Goal: Task Accomplishment & Management: Complete application form

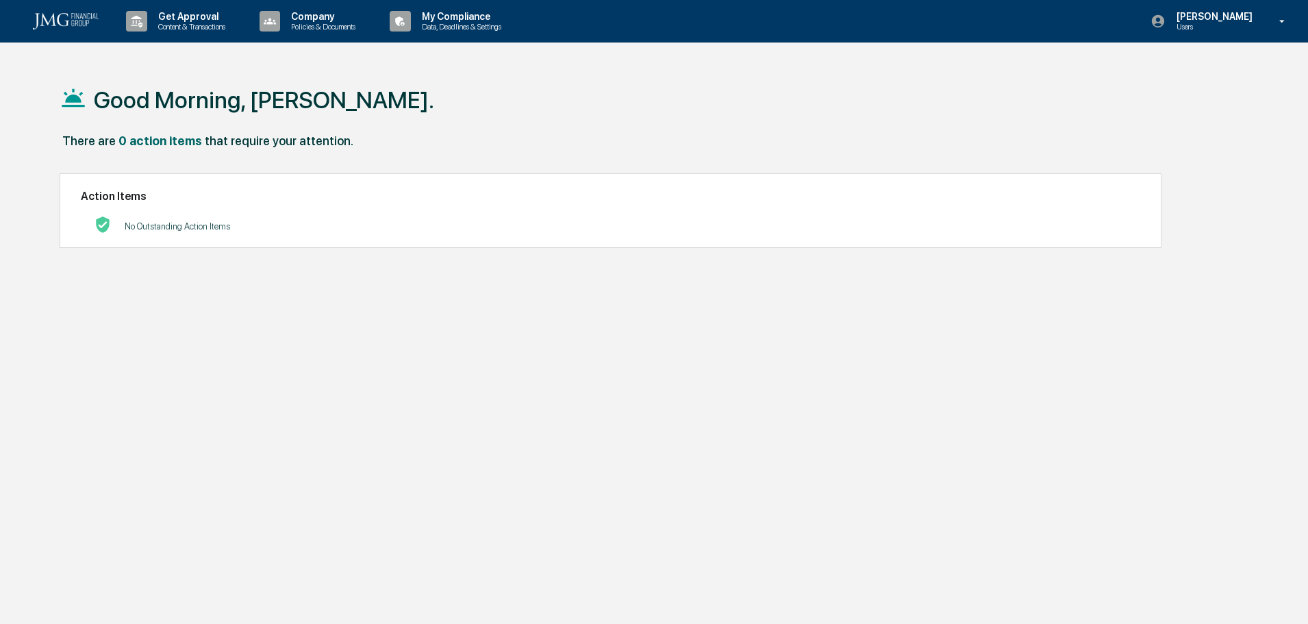
click at [179, 13] on p "Get Approval" at bounding box center [189, 16] width 85 height 11
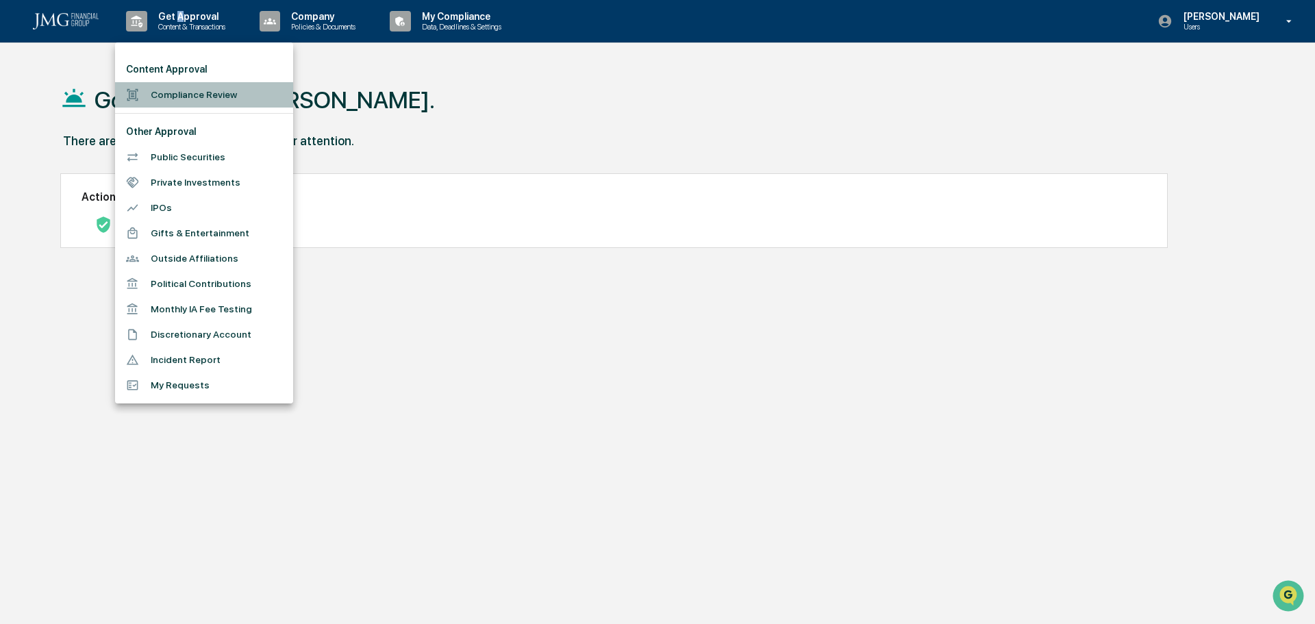
click at [238, 92] on li "Compliance Review" at bounding box center [204, 94] width 178 height 25
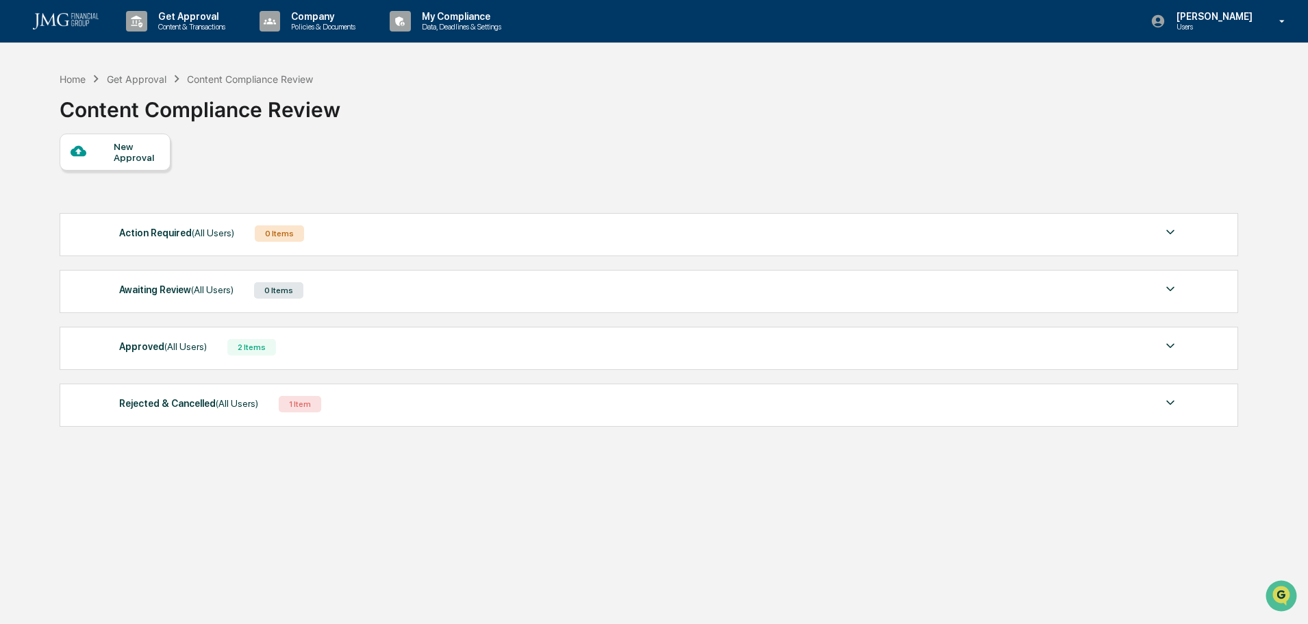
click at [122, 158] on div "New Approval" at bounding box center [137, 152] width 46 height 22
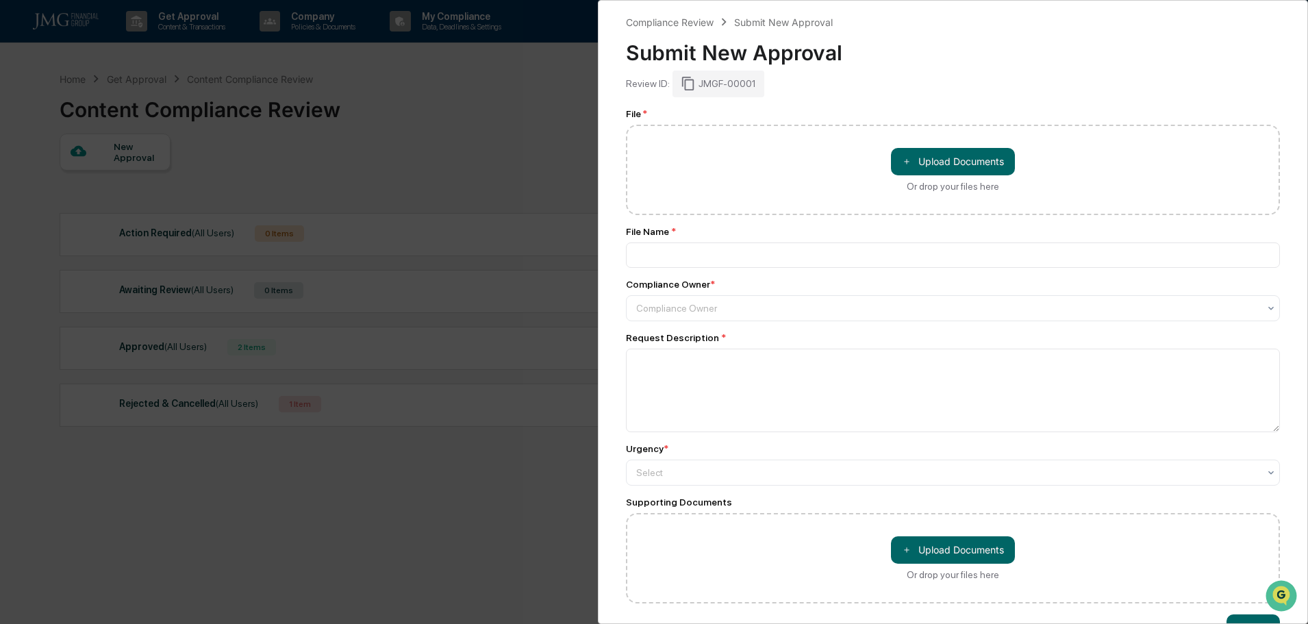
click at [845, 158] on div "＋ Upload Documents Or drop your files here" at bounding box center [953, 170] width 654 height 90
click at [645, 151] on div "＋ Upload Documents Or drop your files here" at bounding box center [953, 170] width 654 height 90
drag, startPoint x: 666, startPoint y: 153, endPoint x: 673, endPoint y: 132, distance: 23.0
click at [673, 132] on div "＋ Upload Documents Or drop your files here" at bounding box center [953, 170] width 654 height 90
click at [933, 161] on button "＋ Upload Documents" at bounding box center [953, 161] width 124 height 27
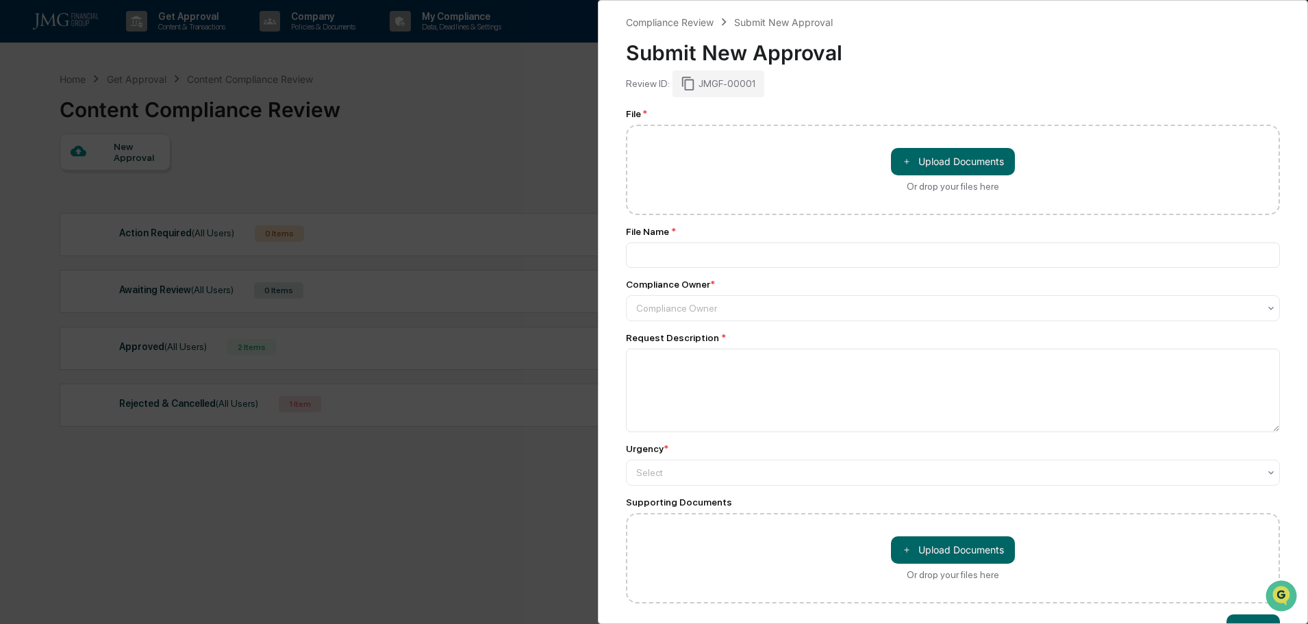
type input "**********"
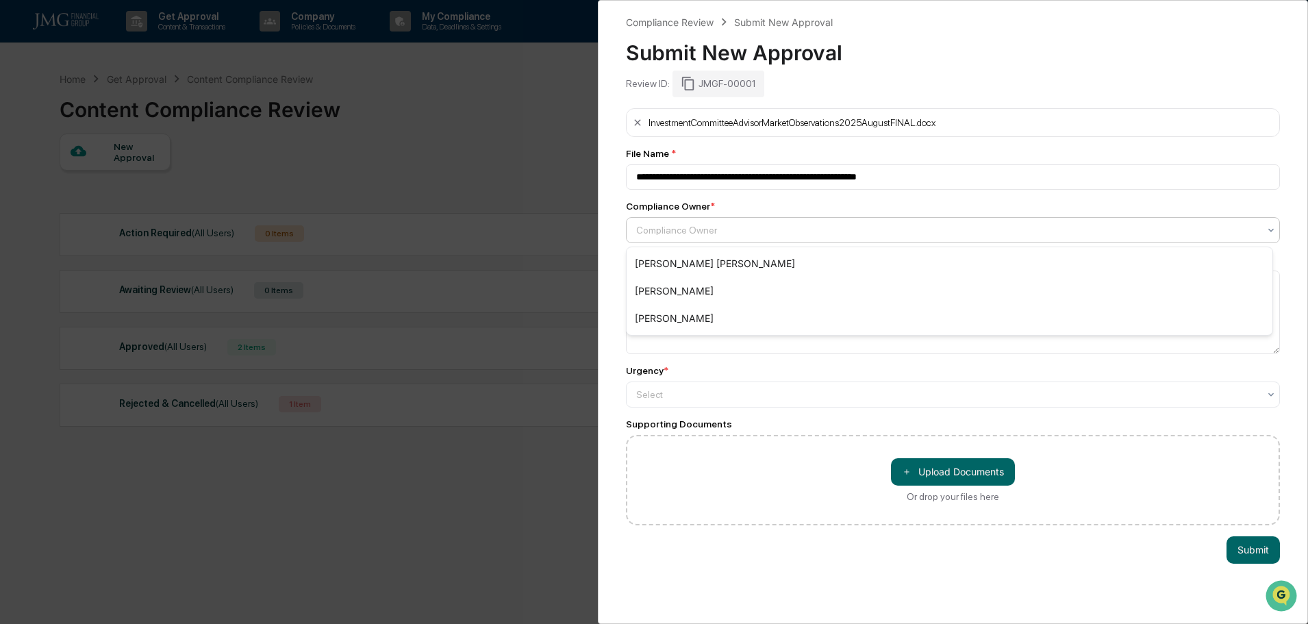
click at [660, 226] on div at bounding box center [947, 230] width 623 height 14
click at [660, 318] on div "[PERSON_NAME]" at bounding box center [950, 318] width 646 height 27
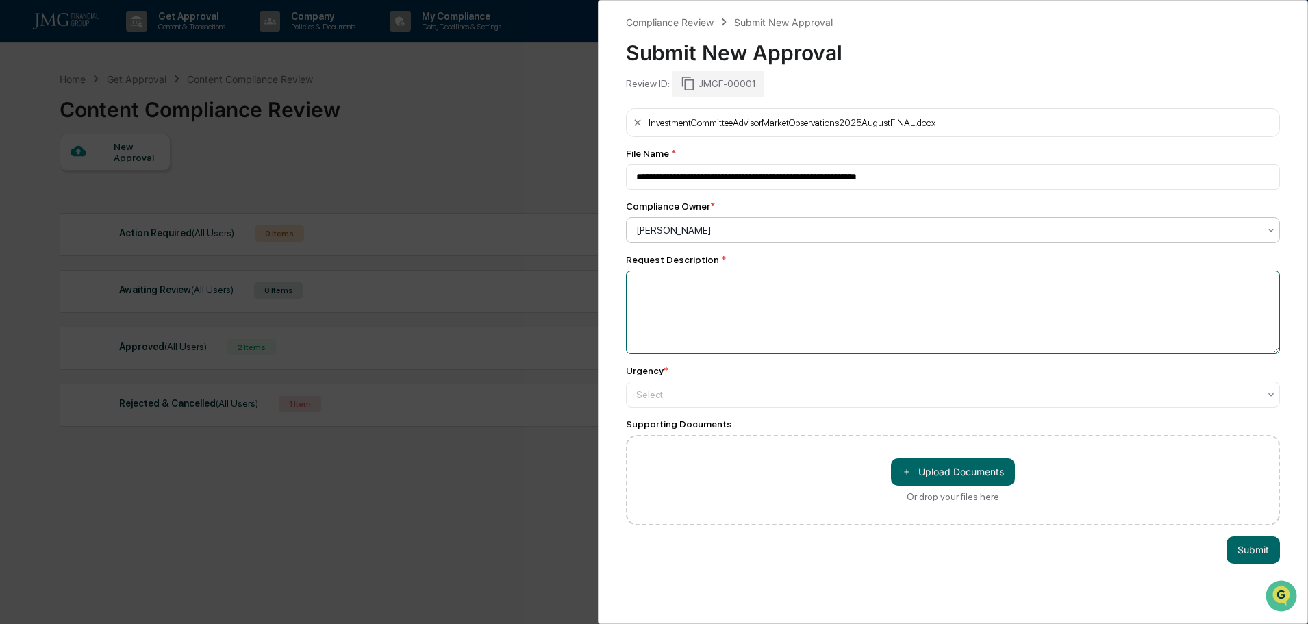
click at [667, 290] on textarea at bounding box center [953, 313] width 654 height 84
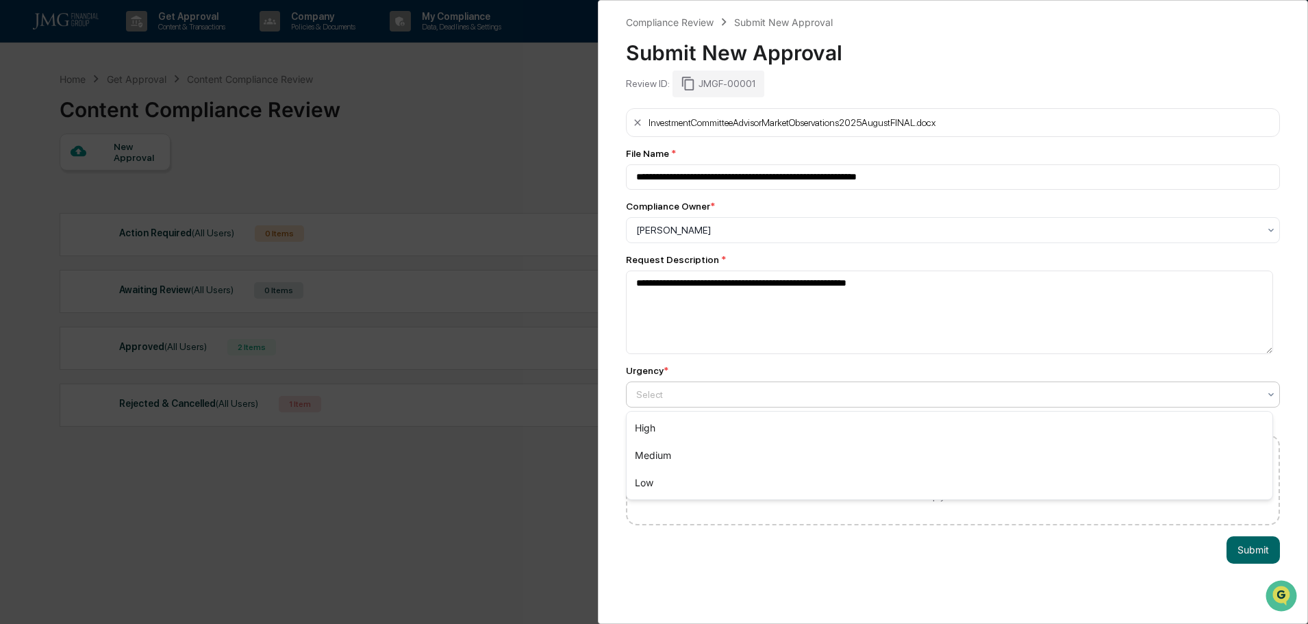
click at [720, 400] on div at bounding box center [947, 395] width 623 height 14
click at [666, 426] on div "High" at bounding box center [950, 427] width 646 height 27
click at [635, 281] on textarea "**********" at bounding box center [949, 313] width 647 height 84
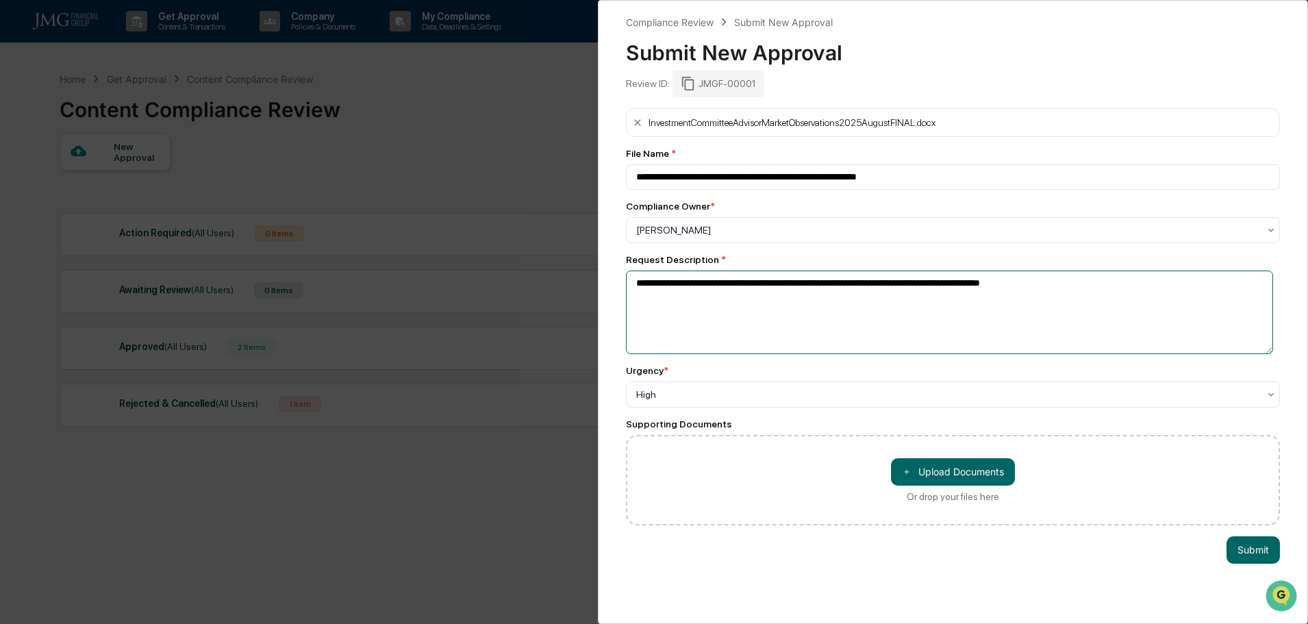
type textarea "**********"
click at [1236, 549] on button "Submit" at bounding box center [1253, 549] width 53 height 27
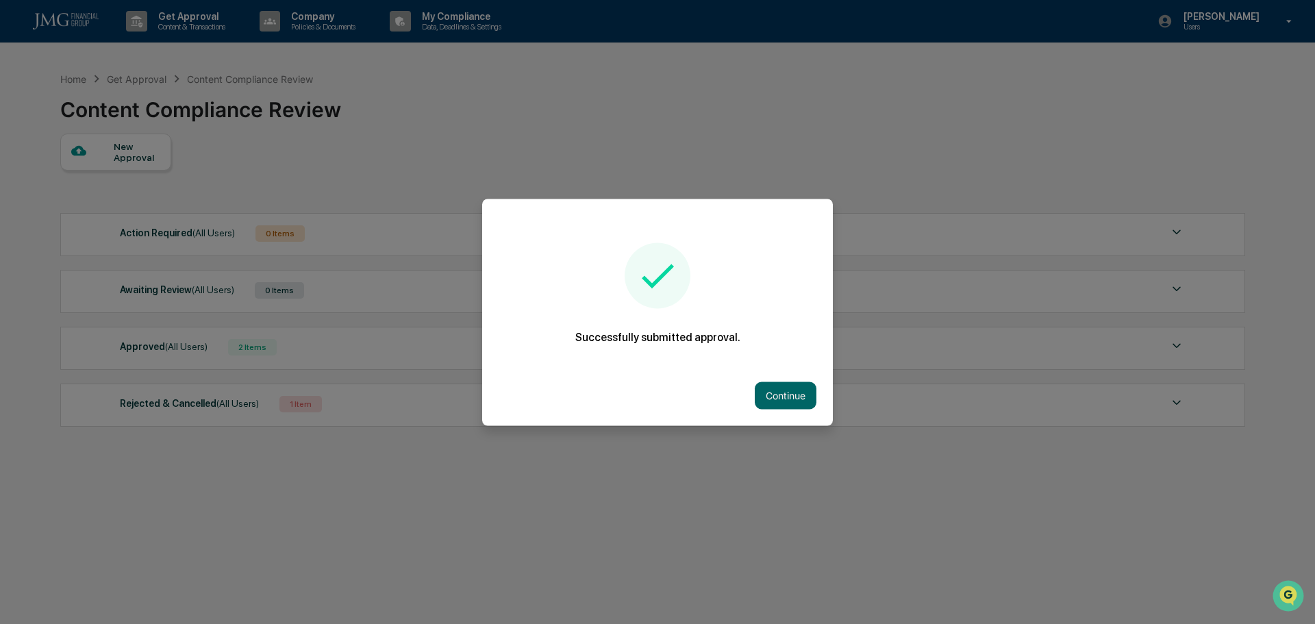
click at [808, 400] on button "Continue" at bounding box center [786, 395] width 62 height 27
